Goal: Task Accomplishment & Management: Use online tool/utility

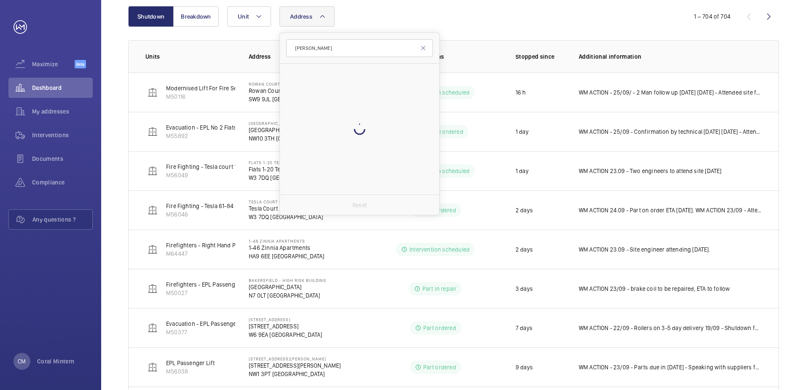
scroll to position [122, 0]
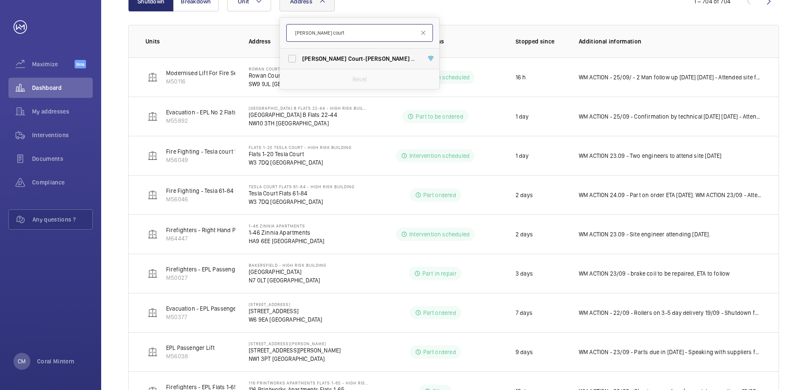
type input "[PERSON_NAME] court"
click at [365, 54] on label "[PERSON_NAME] Court - [PERSON_NAME][GEOGRAPHIC_DATA]" at bounding box center [353, 58] width 147 height 20
click at [301, 54] on input "[PERSON_NAME] Court - [PERSON_NAME][GEOGRAPHIC_DATA]" at bounding box center [292, 58] width 17 height 17
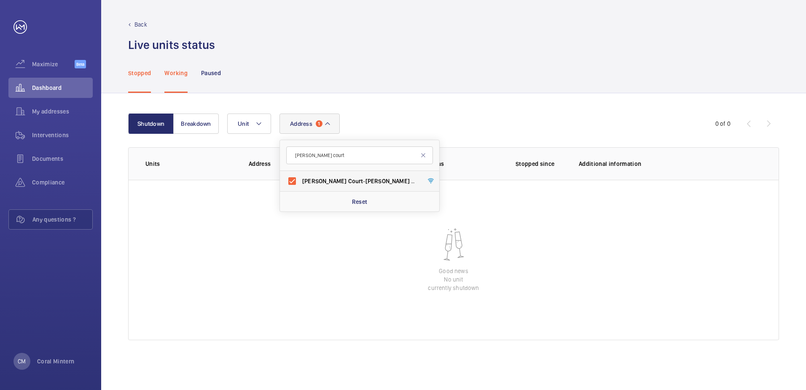
click at [366, 183] on span "[PERSON_NAME]" at bounding box center [388, 181] width 44 height 7
click at [301, 183] on input "[PERSON_NAME] Court - [PERSON_NAME][GEOGRAPHIC_DATA]" at bounding box center [292, 180] width 17 height 17
checkbox input "false"
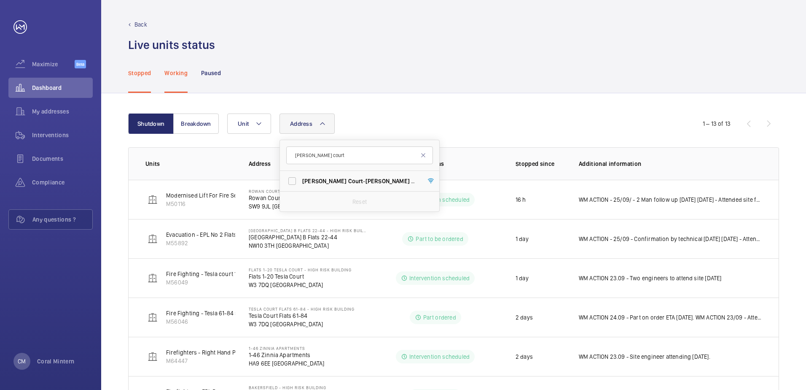
click at [310, 124] on span "Address" at bounding box center [301, 123] width 22 height 7
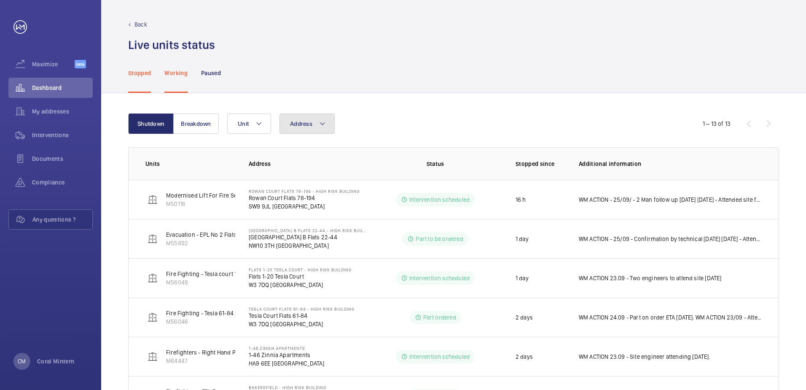
click at [314, 125] on button "Address" at bounding box center [307, 123] width 55 height 20
type input "nw1 0nt"
click at [372, 175] on label "[STREET_ADDRESS]" at bounding box center [353, 181] width 147 height 20
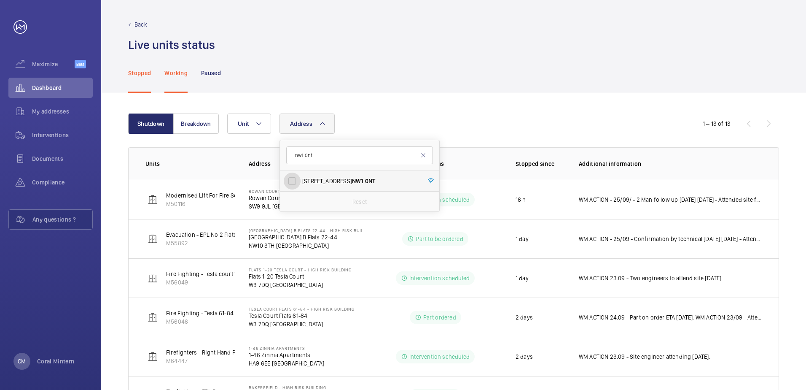
click at [301, 175] on input "[STREET_ADDRESS]" at bounding box center [292, 180] width 17 height 17
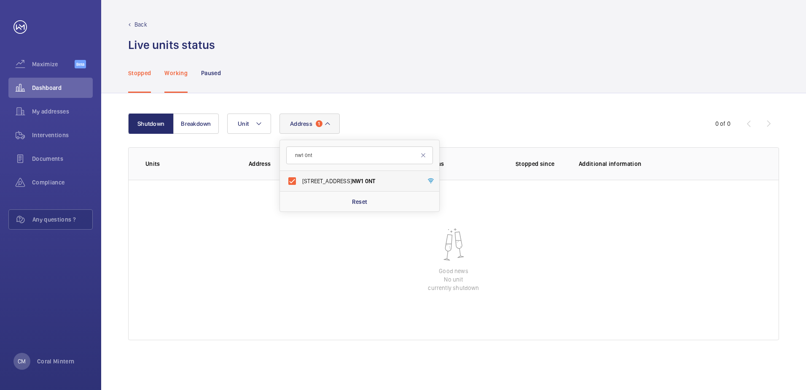
click at [376, 180] on span "[STREET_ADDRESS]" at bounding box center [360, 181] width 116 height 8
click at [301, 180] on input "[STREET_ADDRESS]" at bounding box center [292, 180] width 17 height 17
checkbox input "false"
